Goal: Transaction & Acquisition: Purchase product/service

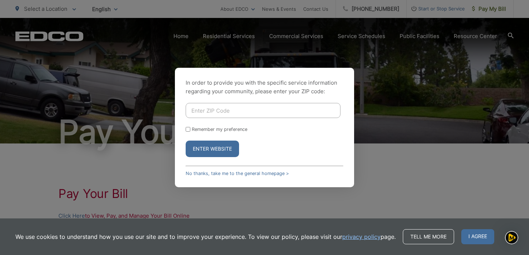
click at [214, 107] on input "Enter ZIP Code" at bounding box center [263, 110] width 155 height 15
type input "92064"
drag, startPoint x: 213, startPoint y: 147, endPoint x: 218, endPoint y: 148, distance: 4.9
click at [212, 147] on button "Enter Website" at bounding box center [212, 149] width 53 height 16
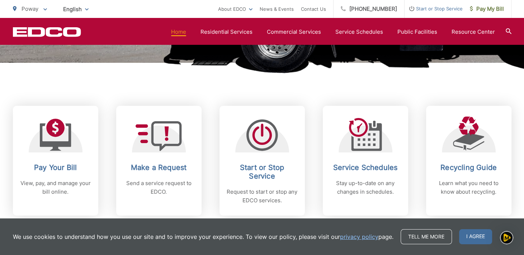
scroll to position [323, 0]
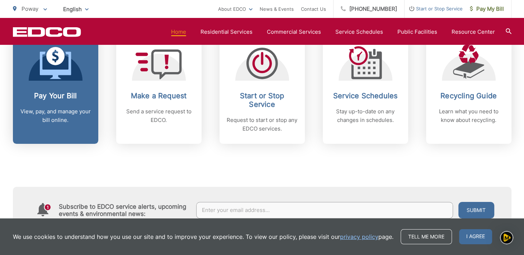
click at [66, 101] on div "Pay Your Bill View, pay, and manage your bill online." at bounding box center [55, 107] width 71 height 33
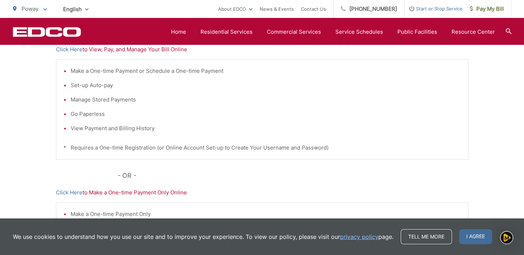
scroll to position [179, 0]
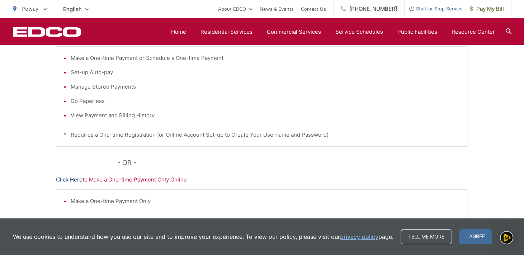
click at [63, 180] on link "Click Here" at bounding box center [69, 179] width 27 height 9
